Goal: Information Seeking & Learning: Learn about a topic

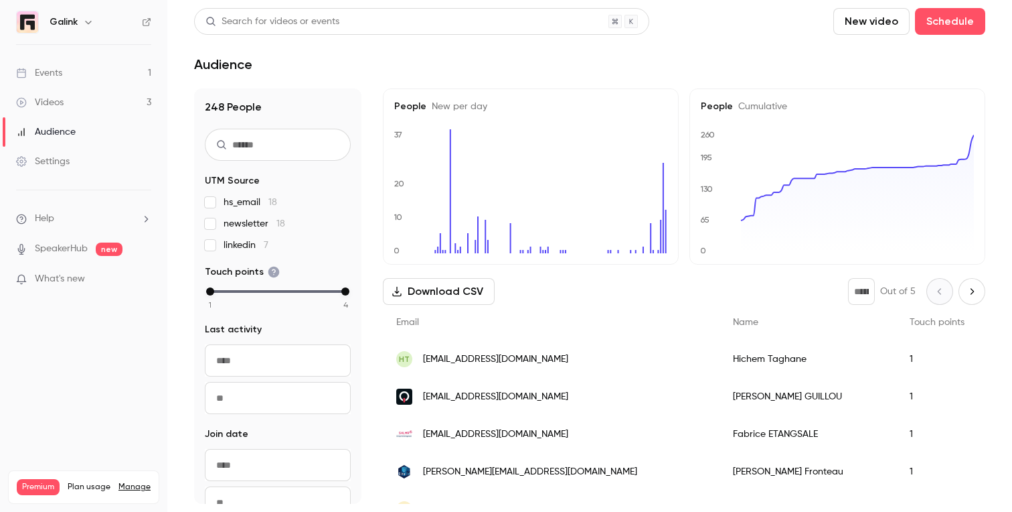
click at [143, 60] on link "Events 1" at bounding box center [83, 72] width 167 height 29
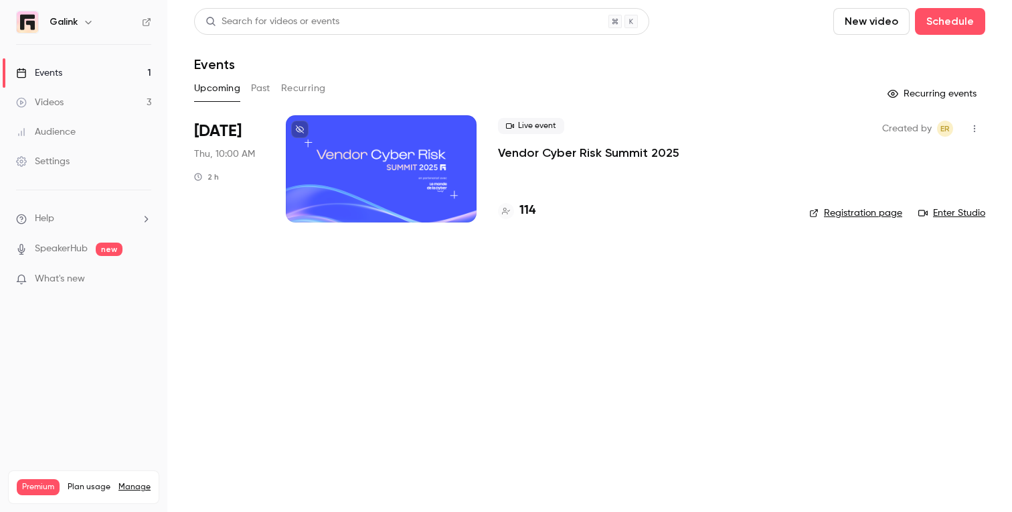
click at [83, 67] on link "Events 1" at bounding box center [83, 72] width 167 height 29
click at [80, 98] on link "Videos 3" at bounding box center [83, 102] width 167 height 29
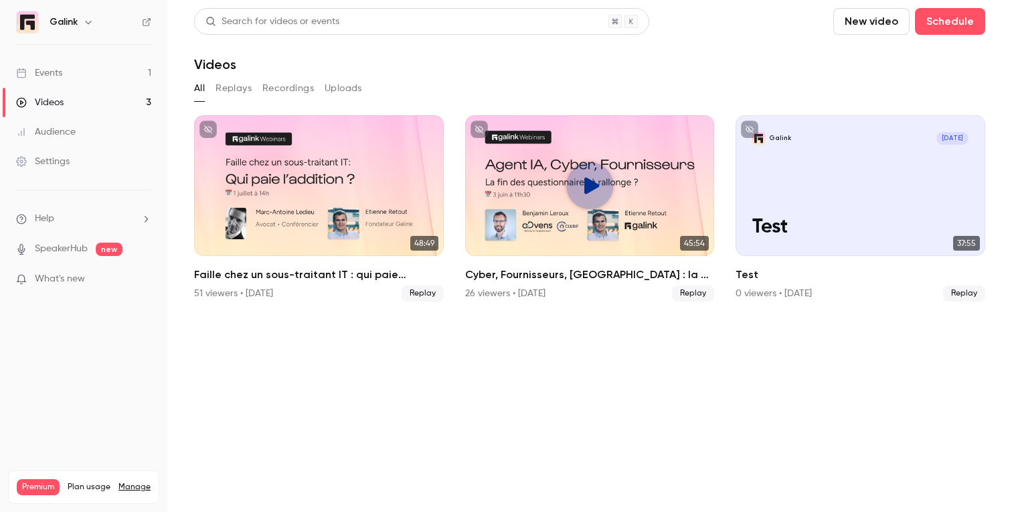
click at [116, 70] on link "Events 1" at bounding box center [83, 72] width 167 height 29
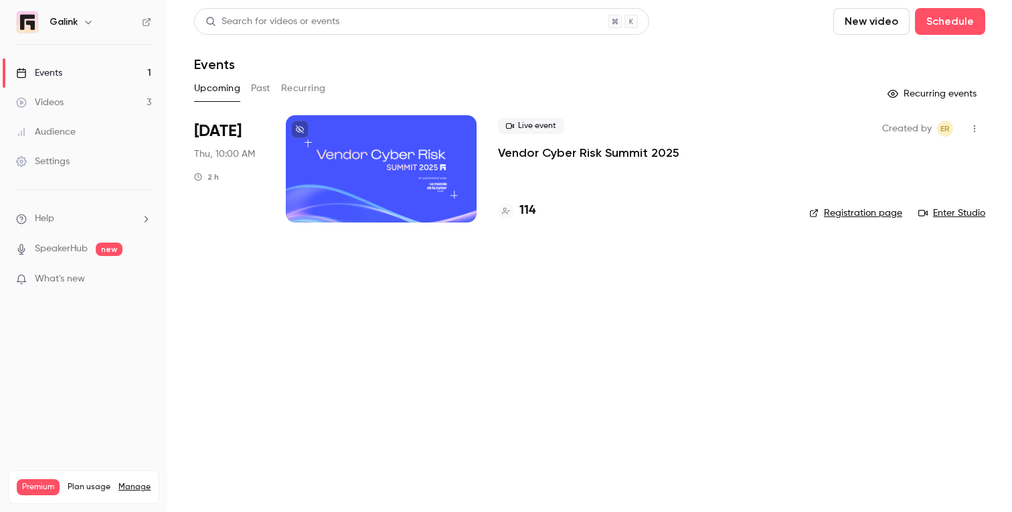
click at [516, 151] on p "Vendor Cyber Risk Summit 2025" at bounding box center [588, 153] width 181 height 16
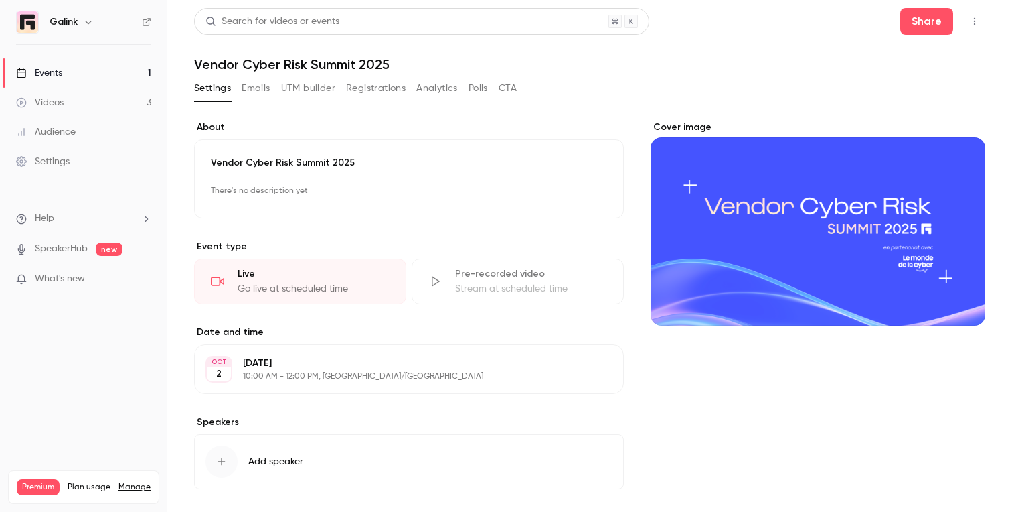
click at [387, 88] on button "Registrations" at bounding box center [376, 88] width 60 height 21
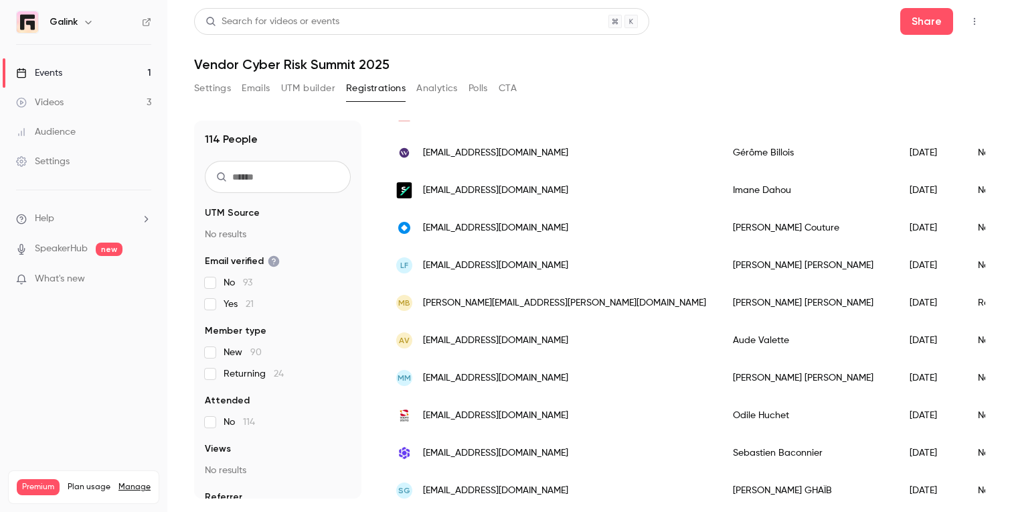
scroll to position [478, 0]
